Goal: Information Seeking & Learning: Learn about a topic

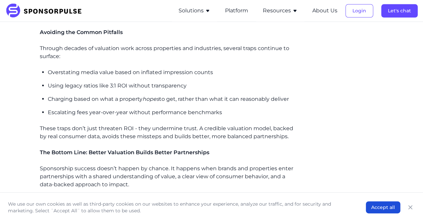
scroll to position [604, 0]
drag, startPoint x: 57, startPoint y: 86, endPoint x: 123, endPoint y: 86, distance: 65.8
click at [123, 86] on p "Using legacy ratios like 3:1 ROI without transparency" at bounding box center [172, 86] width 248 height 8
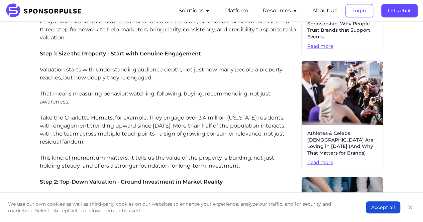
scroll to position [253, 0]
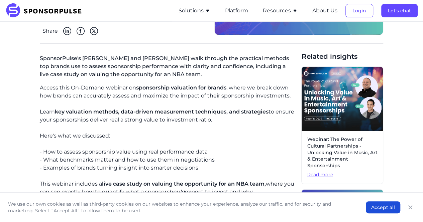
scroll to position [106, 0]
